Goal: Contribute content: Contribute content

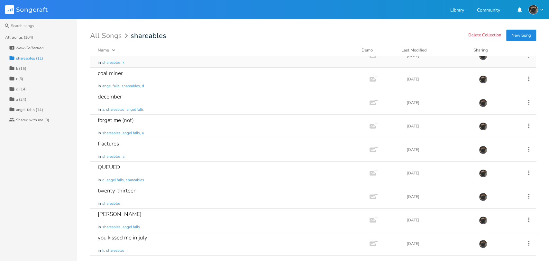
scroll to position [59, 0]
click at [30, 38] on div "All Songs (104)" at bounding box center [19, 37] width 28 height 4
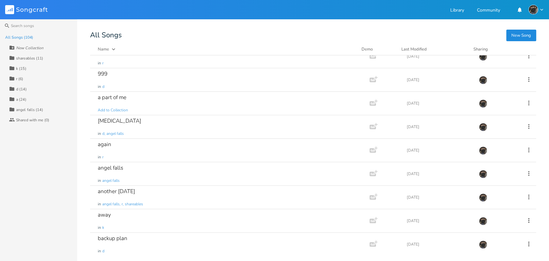
scroll to position [0, 0]
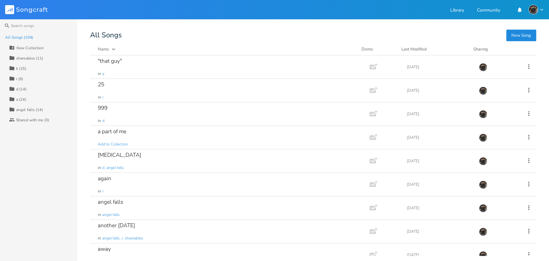
click at [409, 49] on div "Last Modified" at bounding box center [414, 49] width 25 height 6
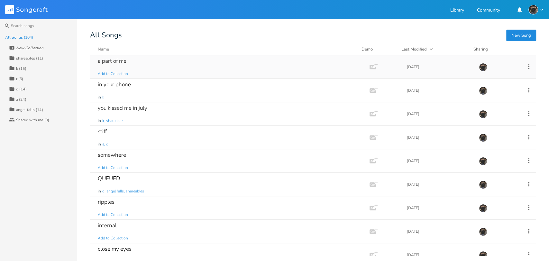
click at [209, 65] on div "a part of me Add to Collection" at bounding box center [229, 66] width 262 height 23
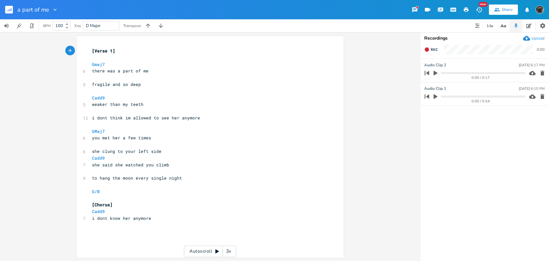
click at [435, 96] on icon "button" at bounding box center [436, 96] width 4 height 5
click at [435, 96] on icon "button" at bounding box center [436, 96] width 4 height 4
click at [5, 10] on rect "button" at bounding box center [9, 10] width 8 height 8
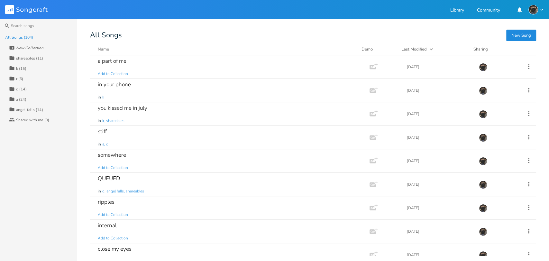
click at [519, 34] on button "New Song" at bounding box center [522, 36] width 30 height 12
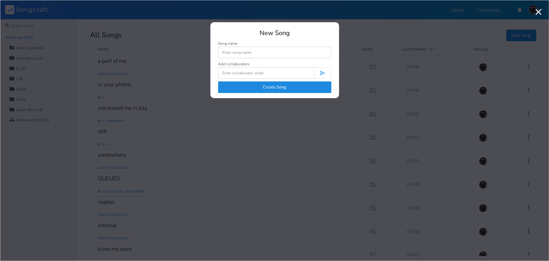
click at [277, 85] on button "Create Song" at bounding box center [274, 87] width 113 height 12
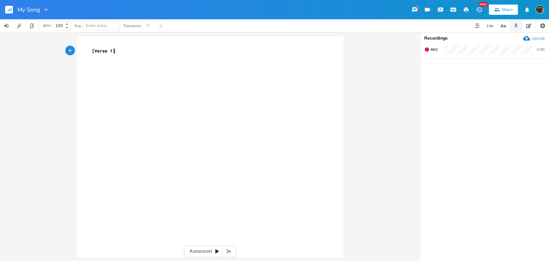
click at [120, 68] on div "xxxxxxxxxx [Verse 1] ​" at bounding box center [215, 152] width 249 height 213
type textarea "capo 4"
type textarea "Cadd9"
type textarea "[GEOGRAPHIC_DATA],"
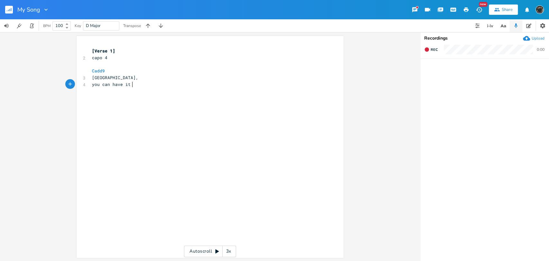
type textarea "you can have it all"
type textarea "every part of me that you received"
type textarea "keep it and dont call"
type textarea "took you off my wall"
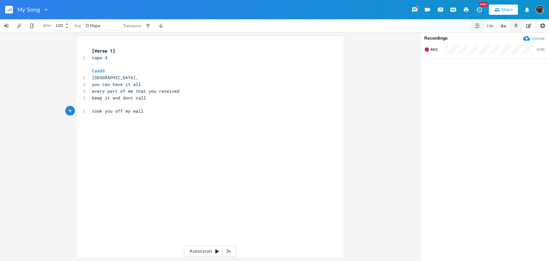
click at [476, 24] on icon "button" at bounding box center [476, 23] width 1 height 1
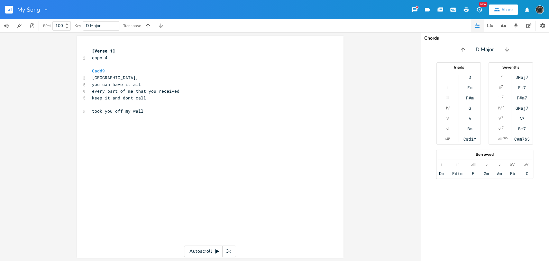
type textarea "took you"
drag, startPoint x: 113, startPoint y: 112, endPoint x: 90, endPoint y: 113, distance: 22.6
click at [92, 113] on span "took you off my wall" at bounding box center [118, 111] width 52 height 6
click at [117, 106] on pre "​" at bounding box center [207, 104] width 232 height 7
type textarea "Bm"
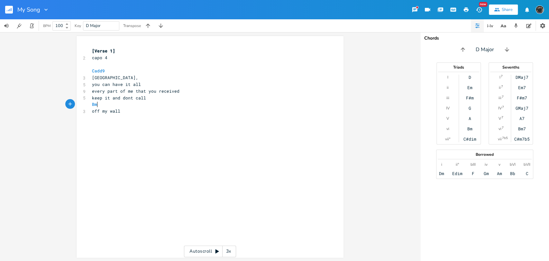
scroll to position [0, 6]
click at [140, 119] on div "x [Verse 1] 2 capo 4 ​ Cadd9 3 [GEOGRAPHIC_DATA], 5 you can have it all 9 every…" at bounding box center [215, 152] width 249 height 213
type textarea "Em"
click at [103, 108] on div "[Verse 1] 2 capo 4 ​ Cadd9 3 [GEOGRAPHIC_DATA], 5 you can have it all 9 every p…" at bounding box center [207, 88] width 232 height 80
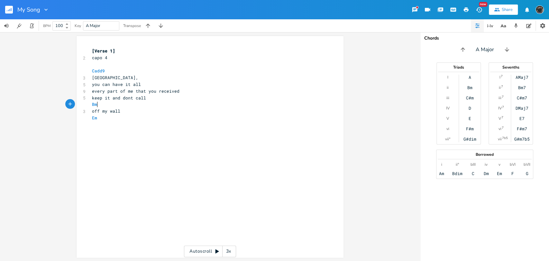
type textarea "off m"
click div
click at [106, 112] on span "off my wall" at bounding box center [106, 111] width 28 height 6
click at [101, 112] on span "off my wall" at bounding box center [106, 111] width 28 height 6
type textarea "the"
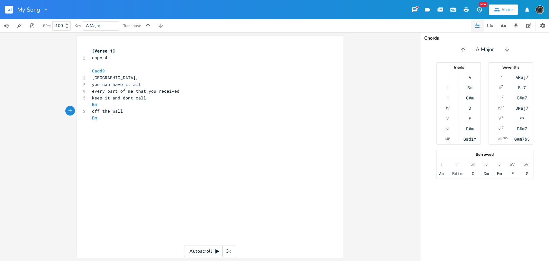
scroll to position [0, 7]
click at [131, 112] on pre "off the wall" at bounding box center [207, 111] width 232 height 7
click at [104, 143] on div "x [Verse 1] 2 capo 4 ​ Cadd9 3 [GEOGRAPHIC_DATA], 5 you can have it all 9 every…" at bounding box center [215, 152] width 249 height 213
type textarea "you waited outside the stall"
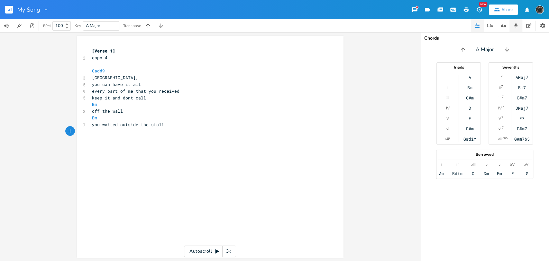
click at [515, 26] on icon "button" at bounding box center [516, 26] width 6 height 6
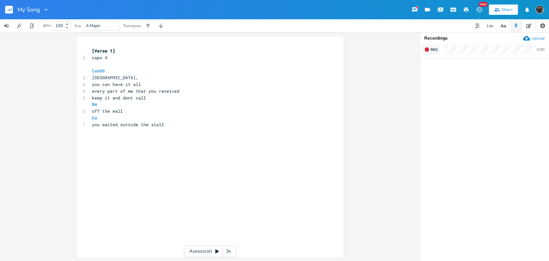
click at [430, 47] on button "Rec" at bounding box center [431, 49] width 19 height 10
click at [433, 44] on button "End" at bounding box center [431, 49] width 19 height 10
click at [92, 118] on span "Em" at bounding box center [94, 118] width 5 height 6
click at [91, 103] on pre "Bm" at bounding box center [207, 104] width 232 height 7
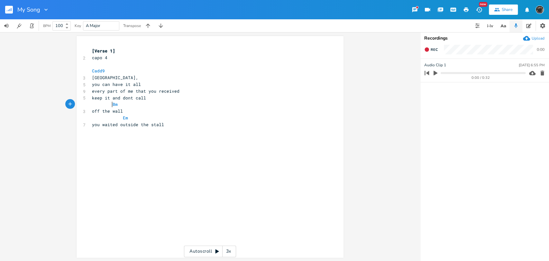
click at [181, 137] on div "x [Verse 1] 2 capo 4 ​ Cadd9 3 [GEOGRAPHIC_DATA], 5 you can have it all 9 every…" at bounding box center [215, 152] width 249 height 213
